Goal: Go to known website: Access a specific website the user already knows

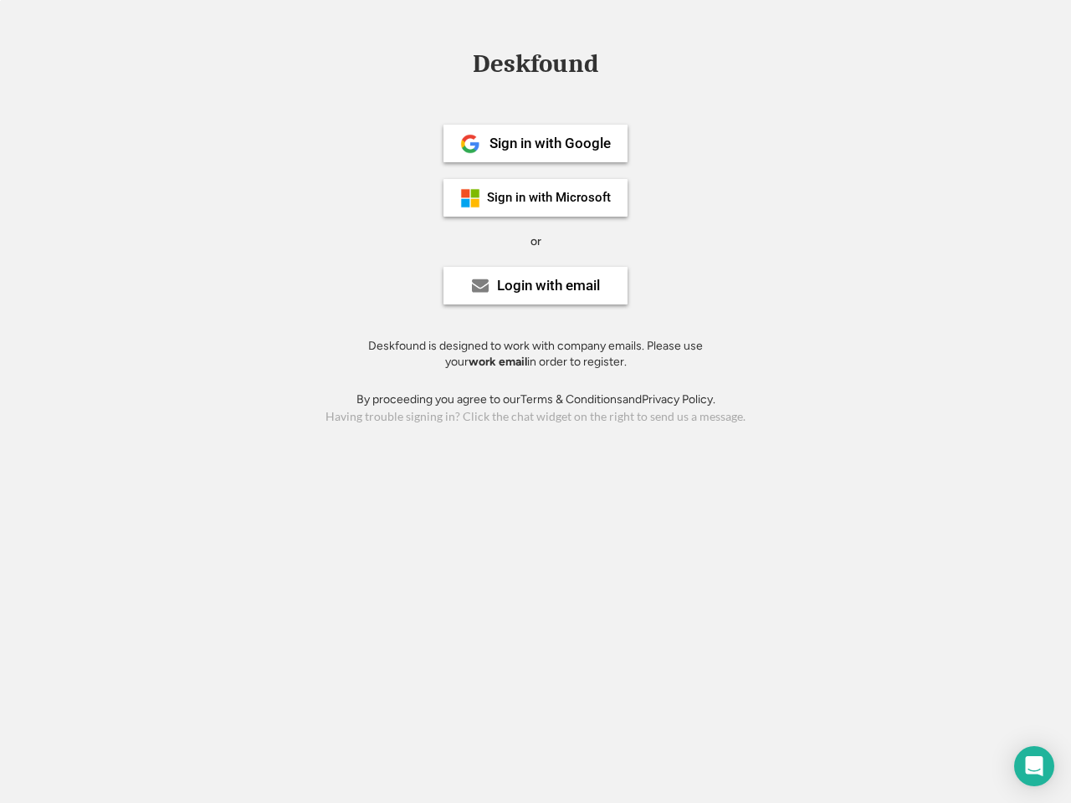
click at [535, 239] on div "or" at bounding box center [535, 241] width 11 height 17
click at [535, 67] on div "Deskfound" at bounding box center [535, 64] width 142 height 26
click at [458, 64] on div "Deskfound" at bounding box center [535, 67] width 1071 height 32
click at [535, 67] on div "Deskfound" at bounding box center [535, 64] width 142 height 26
click at [535, 241] on div "or" at bounding box center [535, 241] width 11 height 17
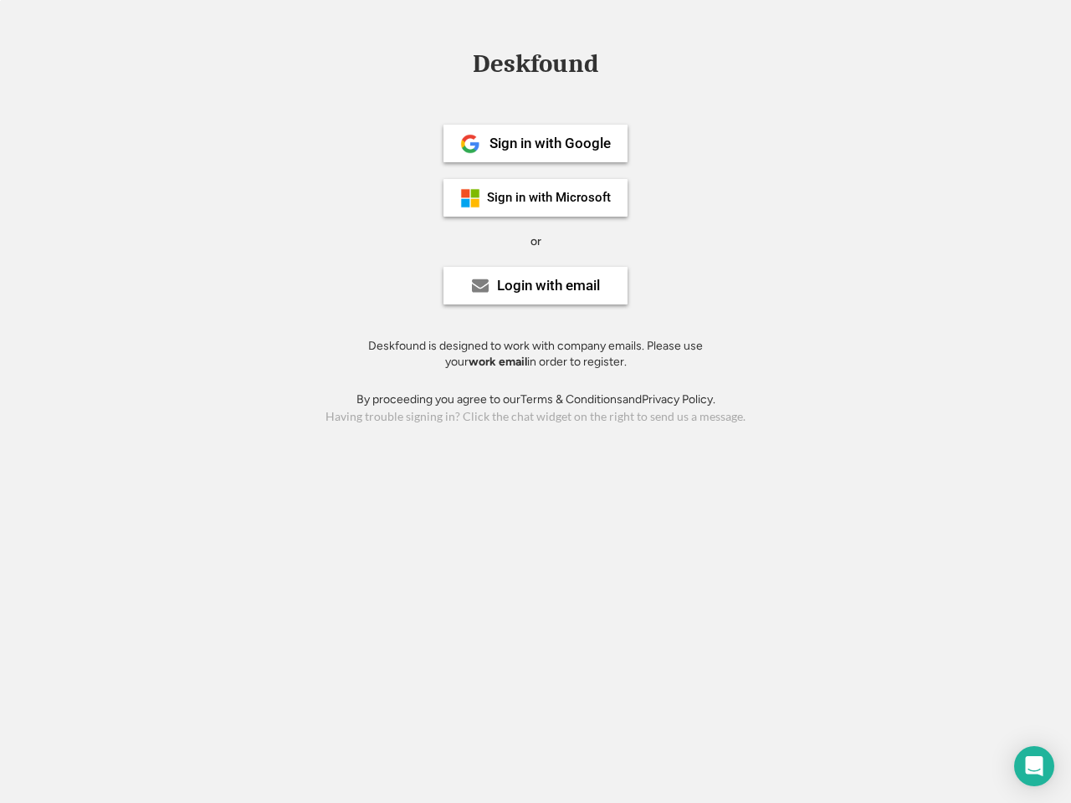
click at [535, 143] on div "Sign in with Google" at bounding box center [549, 143] width 121 height 14
click at [550, 143] on div "Sign in with Google" at bounding box center [549, 143] width 121 height 14
click at [470, 144] on img at bounding box center [470, 144] width 20 height 20
click at [535, 197] on div "Sign in with Microsoft" at bounding box center [549, 198] width 124 height 13
click at [550, 197] on div "Sign in with Microsoft" at bounding box center [549, 198] width 124 height 13
